Goal: Obtain resource: Obtain resource

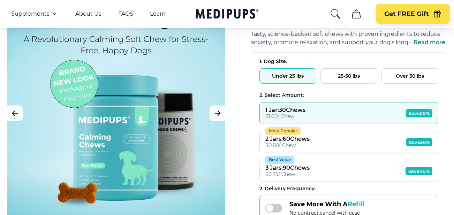
scroll to position [35, 0]
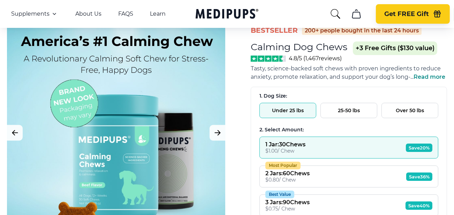
click at [408, 8] on button "Get FREE Gift" at bounding box center [413, 14] width 74 height 20
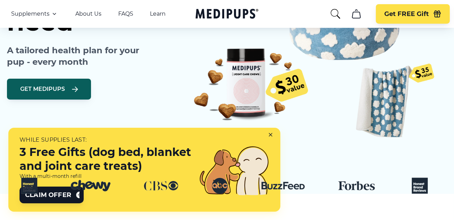
scroll to position [209, 0]
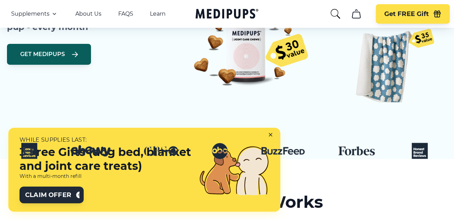
click at [44, 193] on span "Claim Offer" at bounding box center [48, 195] width 46 height 8
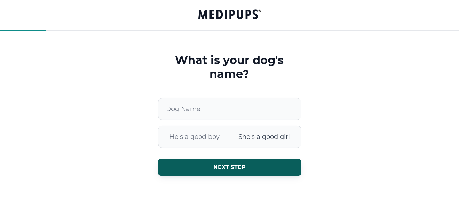
click at [273, 138] on span "She's a good girl" at bounding box center [265, 137] width 70 height 18
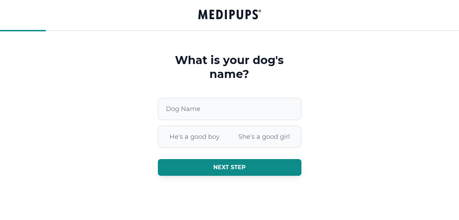
click at [228, 171] on button "Next step" at bounding box center [230, 167] width 144 height 17
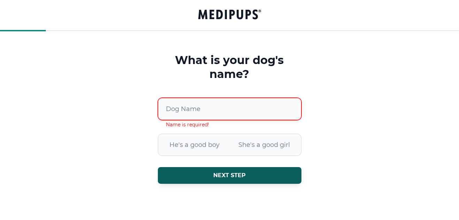
click at [180, 113] on input "Dog Name" at bounding box center [230, 109] width 144 height 22
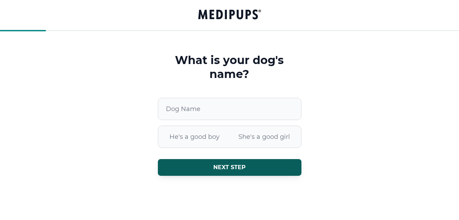
click at [365, 87] on form "What is your dog's name? Dog Name He's a good boy She's a good girl Next step" at bounding box center [229, 124] width 459 height 142
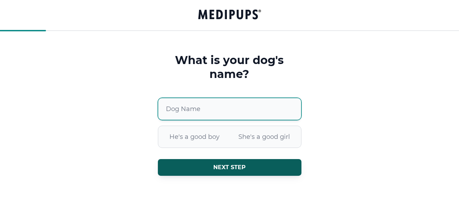
click at [183, 113] on input "Dog Name" at bounding box center [230, 109] width 144 height 22
click at [169, 112] on input "*****" at bounding box center [230, 109] width 144 height 22
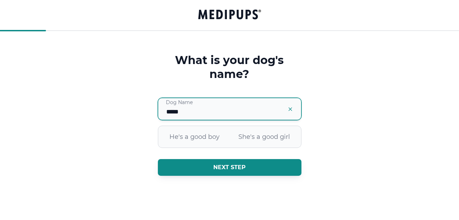
type input "*****"
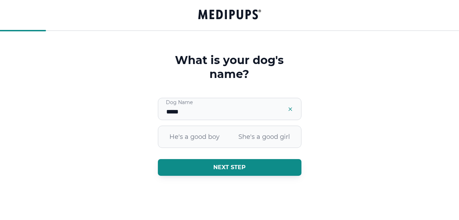
click at [232, 168] on span "Next step" at bounding box center [229, 167] width 32 height 7
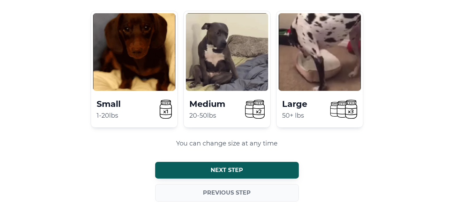
scroll to position [74, 0]
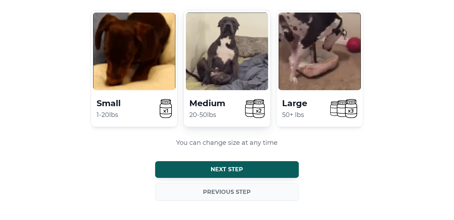
click at [229, 100] on h4 "Medium" at bounding box center [210, 104] width 43 height 12
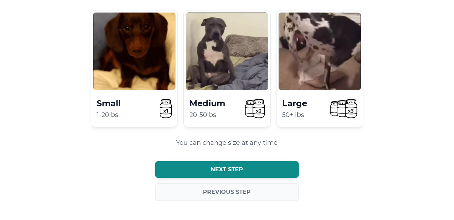
click at [228, 167] on span "Next step" at bounding box center [227, 169] width 32 height 7
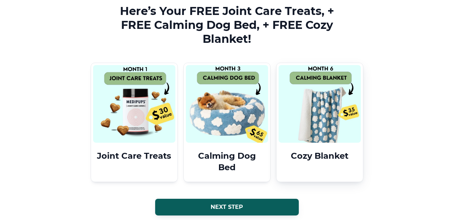
scroll to position [39, 0]
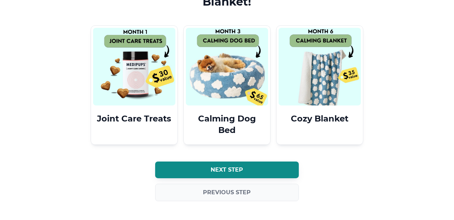
click at [220, 171] on span "Next step" at bounding box center [227, 170] width 32 height 7
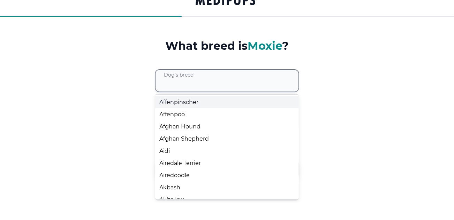
click at [166, 80] on div at bounding box center [231, 81] width 135 height 22
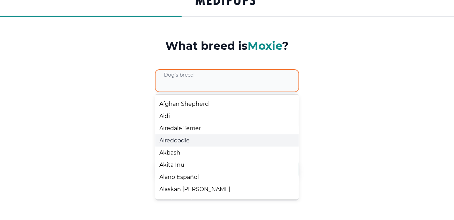
scroll to position [0, 0]
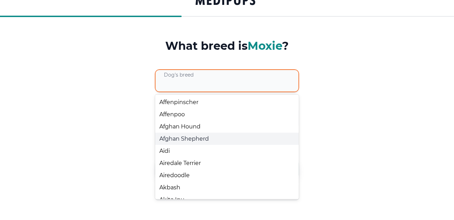
click at [426, 139] on form "What breed is Moxie ? 600 results available. Use Up and Down to choose options,…" at bounding box center [227, 129] width 454 height 181
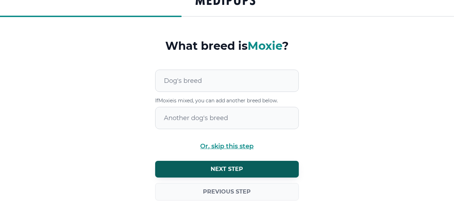
click at [222, 146] on span "Or, skip this step" at bounding box center [226, 146] width 53 height 7
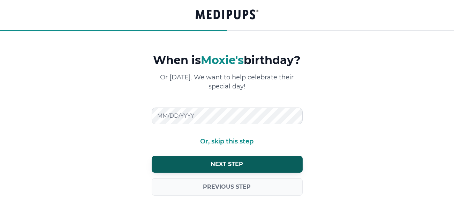
click at [229, 145] on span "Or, skip this step" at bounding box center [226, 141] width 53 height 7
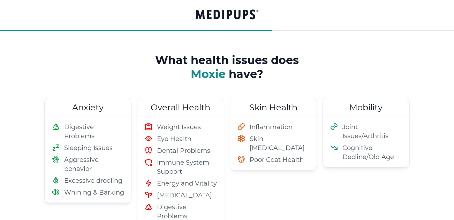
scroll to position [0, 0]
